Goal: Feedback & Contribution: Leave review/rating

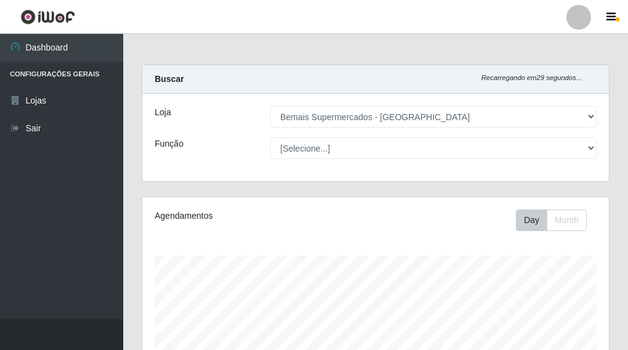
select select "249"
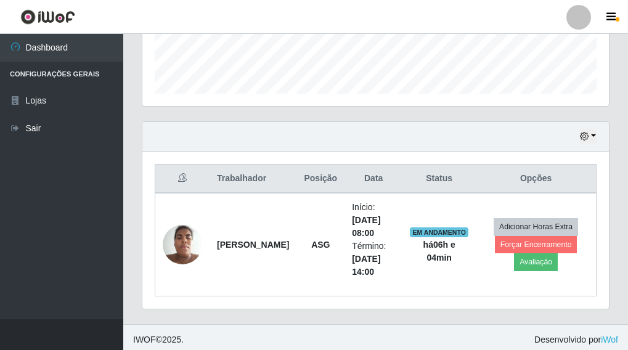
scroll to position [352, 0]
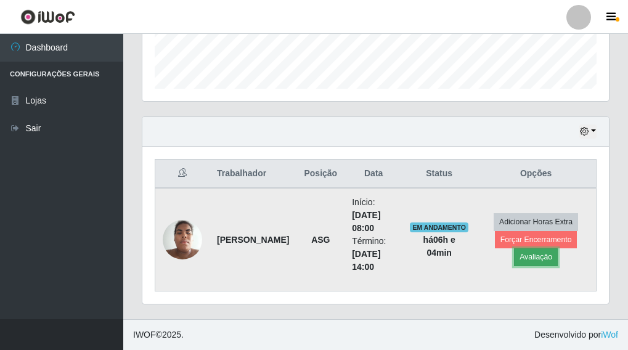
click at [537, 261] on button "Avaliação" at bounding box center [536, 256] width 44 height 17
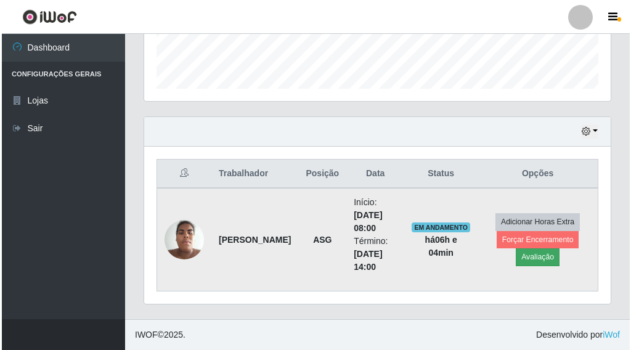
scroll to position [256, 459]
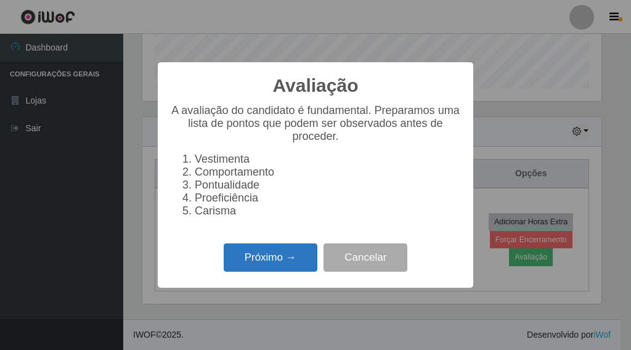
click at [258, 271] on button "Próximo →" at bounding box center [271, 257] width 94 height 29
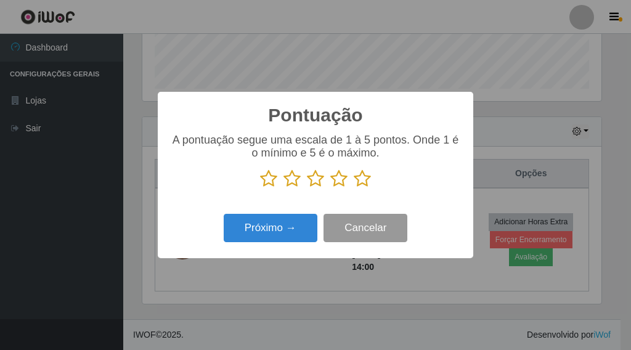
scroll to position [615850, 615647]
drag, startPoint x: 367, startPoint y: 183, endPoint x: 343, endPoint y: 192, distance: 25.7
click at [364, 184] on icon at bounding box center [362, 178] width 17 height 18
click at [354, 188] on input "radio" at bounding box center [354, 188] width 0 height 0
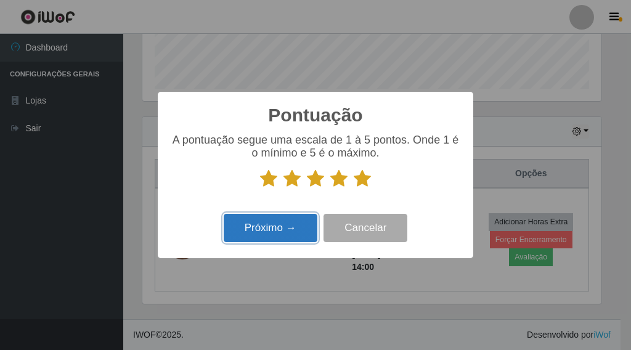
click at [272, 231] on button "Próximo →" at bounding box center [271, 228] width 94 height 29
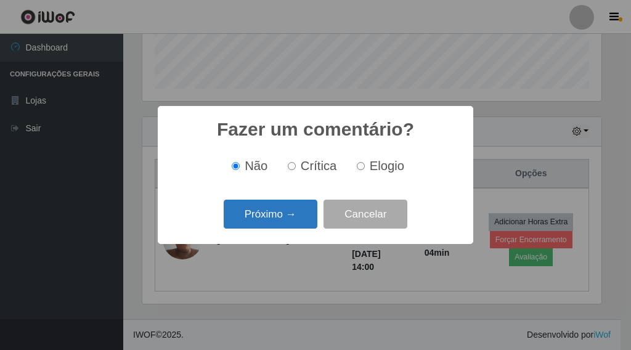
click at [261, 229] on button "Próximo →" at bounding box center [271, 214] width 94 height 29
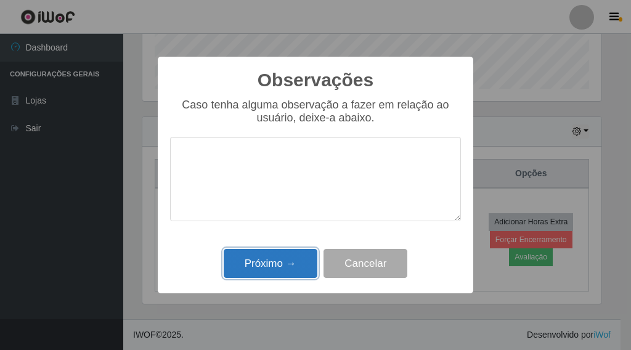
click at [262, 259] on button "Próximo →" at bounding box center [271, 263] width 94 height 29
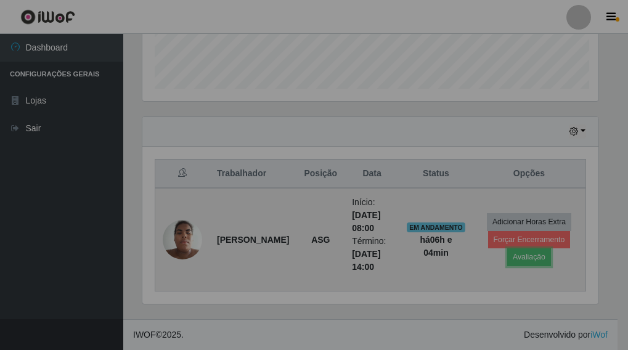
scroll to position [256, 466]
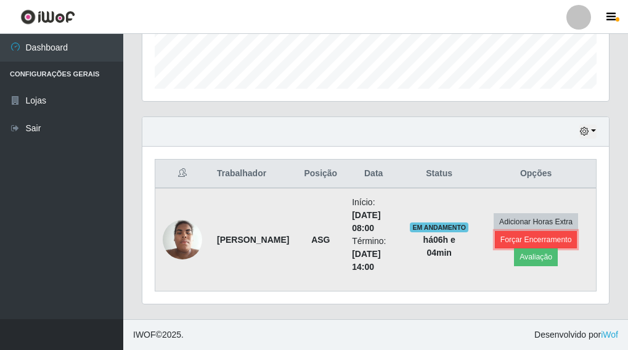
click at [526, 238] on button "Forçar Encerramento" at bounding box center [536, 239] width 83 height 17
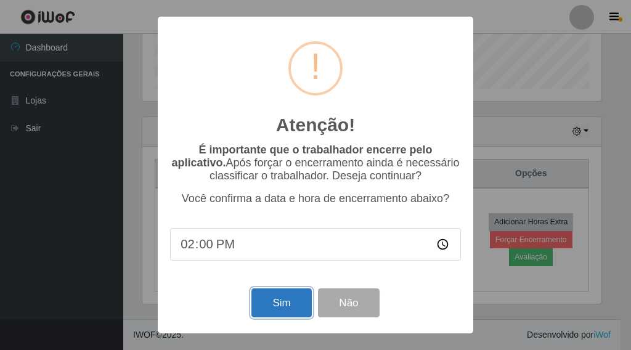
click at [272, 310] on button "Sim" at bounding box center [281, 302] width 60 height 29
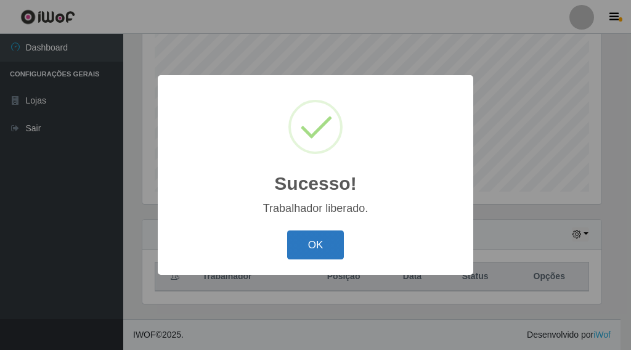
click at [315, 256] on button "OK" at bounding box center [315, 244] width 57 height 29
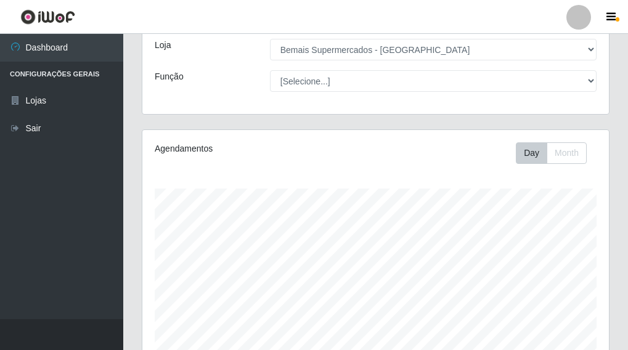
scroll to position [249, 0]
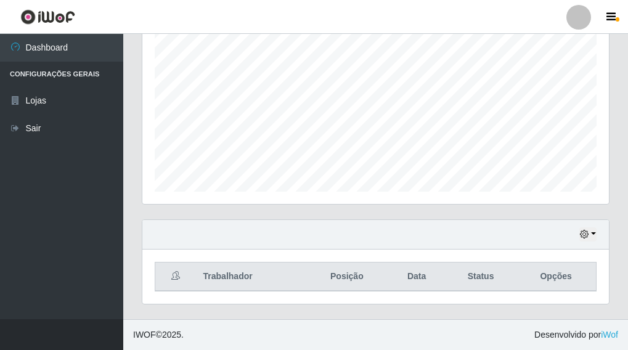
drag, startPoint x: 343, startPoint y: 322, endPoint x: 460, endPoint y: 336, distance: 117.8
click at [470, 339] on footer "IWOF © 2025 . Desenvolvido por iWof" at bounding box center [375, 334] width 505 height 31
drag, startPoint x: 314, startPoint y: 349, endPoint x: 463, endPoint y: 340, distance: 149.4
click at [465, 341] on footer "IWOF © 2025 . Desenvolvido por iWof" at bounding box center [375, 334] width 505 height 31
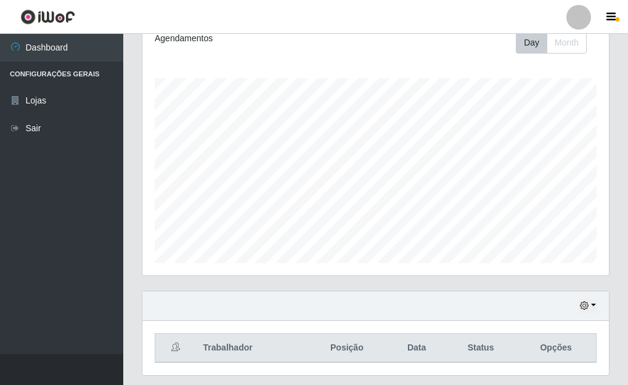
scroll to position [214, 0]
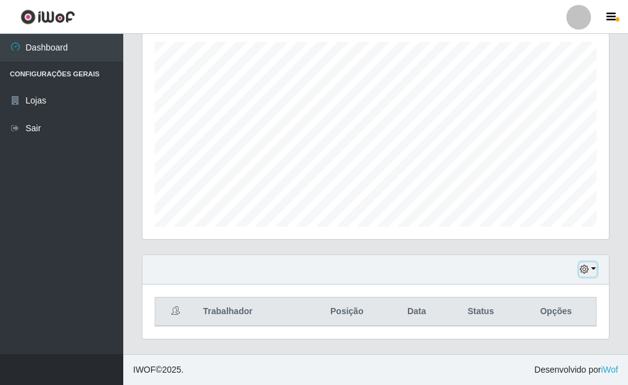
click at [594, 269] on button "button" at bounding box center [587, 269] width 17 height 14
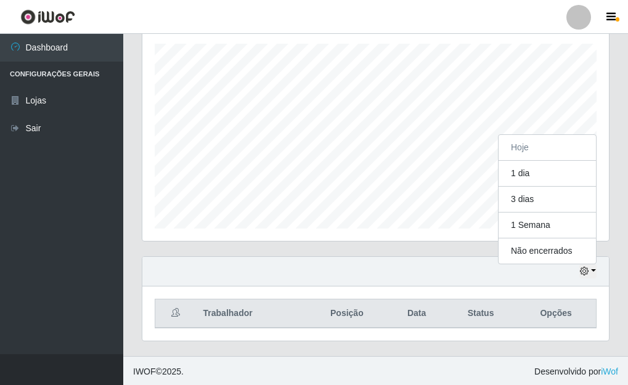
click at [623, 311] on div "Carregando... Buscar Recarregando em 19 segundos... Loja [Selecione...] Bemais …" at bounding box center [375, 104] width 505 height 503
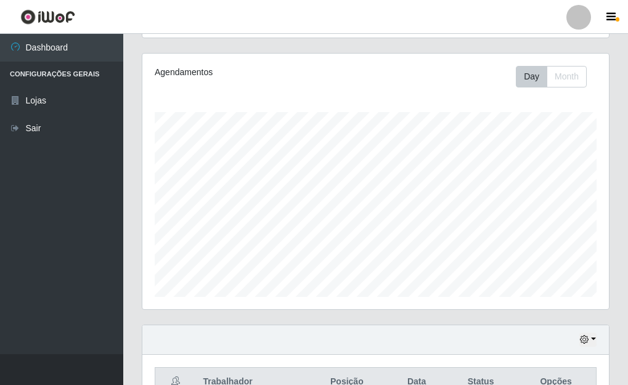
scroll to position [0, 0]
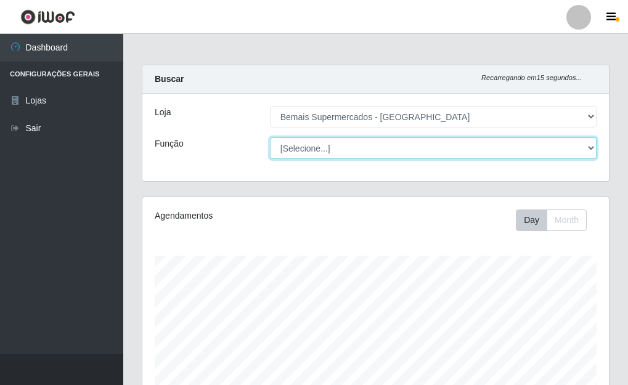
click at [592, 147] on select "[Selecione...] ASG ASG + ASG ++ Auxiliar de Depósito Auxiliar de Depósito + Aux…" at bounding box center [433, 148] width 327 height 22
click at [270, 137] on select "[Selecione...] ASG ASG + ASG ++ Auxiliar de Depósito Auxiliar de Depósito + Aux…" at bounding box center [433, 148] width 327 height 22
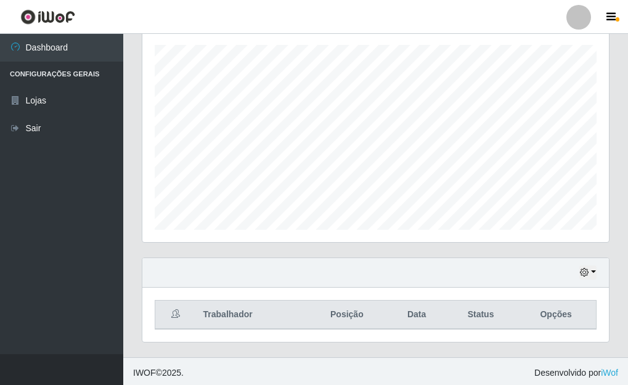
scroll to position [214, 0]
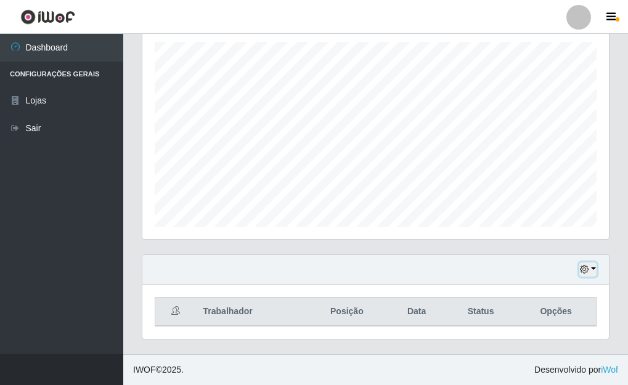
click at [595, 272] on button "button" at bounding box center [587, 269] width 17 height 14
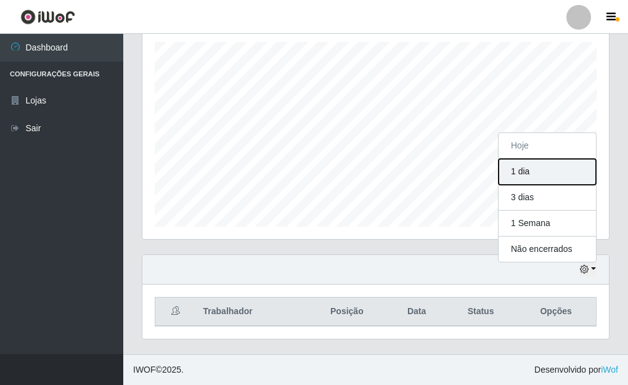
click at [530, 168] on button "1 dia" at bounding box center [546, 172] width 97 height 26
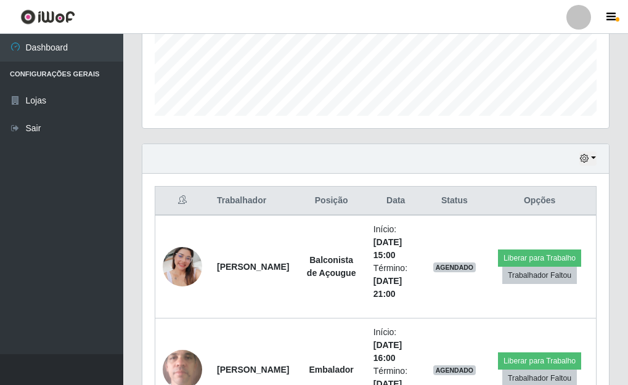
scroll to position [317, 0]
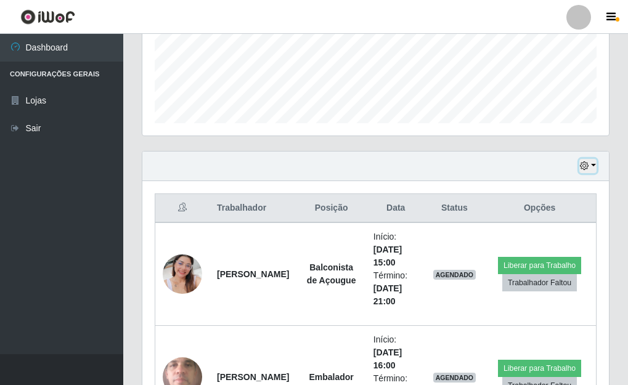
click at [593, 166] on button "button" at bounding box center [587, 166] width 17 height 14
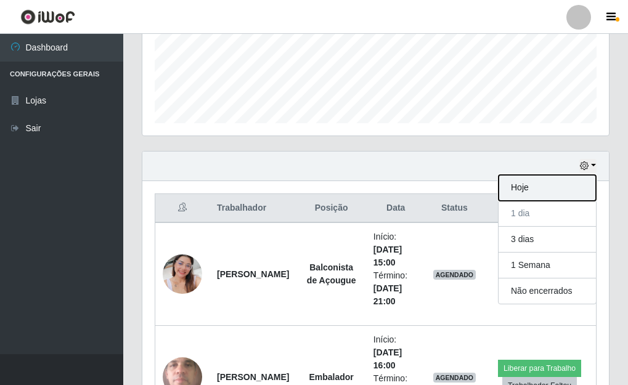
click at [518, 191] on button "Hoje" at bounding box center [546, 188] width 97 height 26
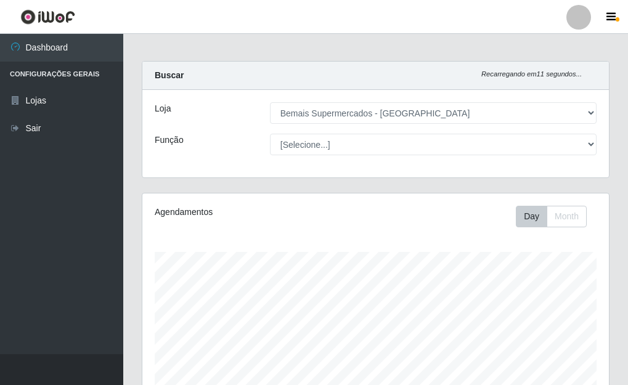
scroll to position [214, 0]
